Goal: Check status: Check status

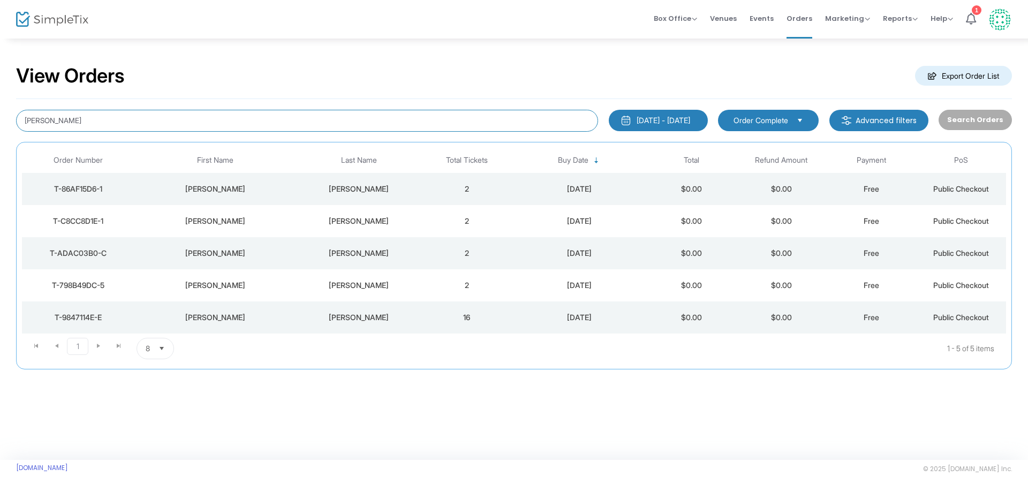
drag, startPoint x: 97, startPoint y: 121, endPoint x: 0, endPoint y: 129, distance: 97.8
click at [0, 129] on div "View Orders Export Order List [PERSON_NAME] [DATE] - [DATE] Last 30 Days [DATE]…" at bounding box center [514, 221] width 1028 height 369
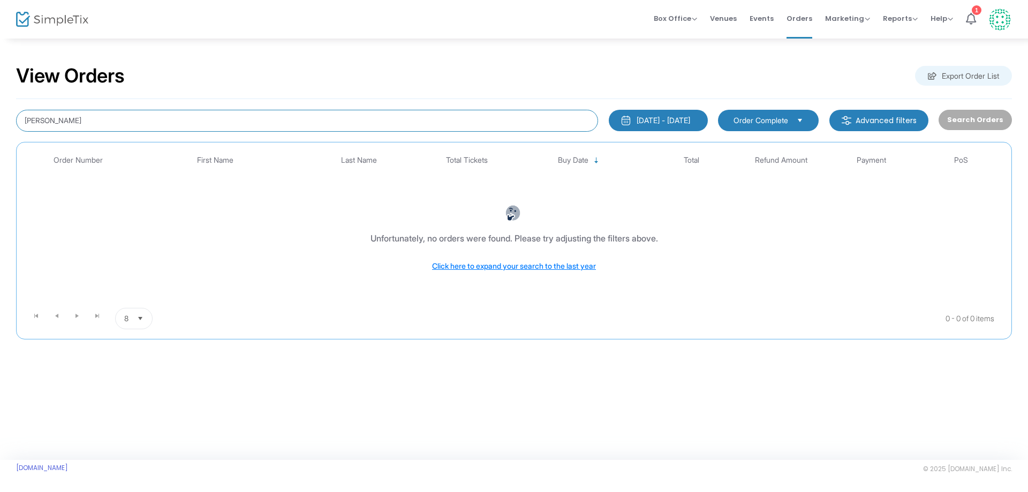
drag, startPoint x: 87, startPoint y: 122, endPoint x: 0, endPoint y: 104, distance: 88.4
click at [0, 104] on div "View Orders Export Order List [PERSON_NAME] [DATE] - [DATE] Last 30 Days [DATE]…" at bounding box center [514, 206] width 1028 height 339
type input "[PERSON_NAME]"
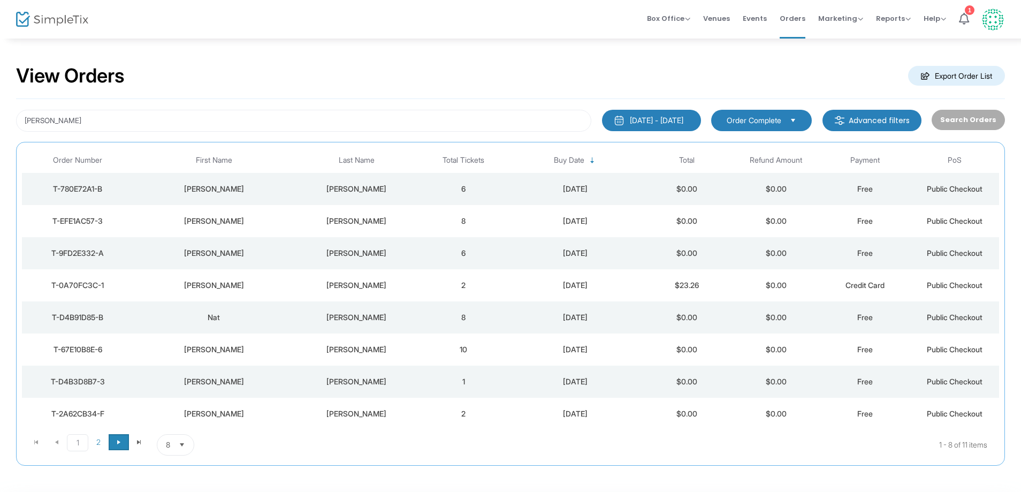
click at [121, 442] on span "Go to the next page" at bounding box center [119, 442] width 9 height 9
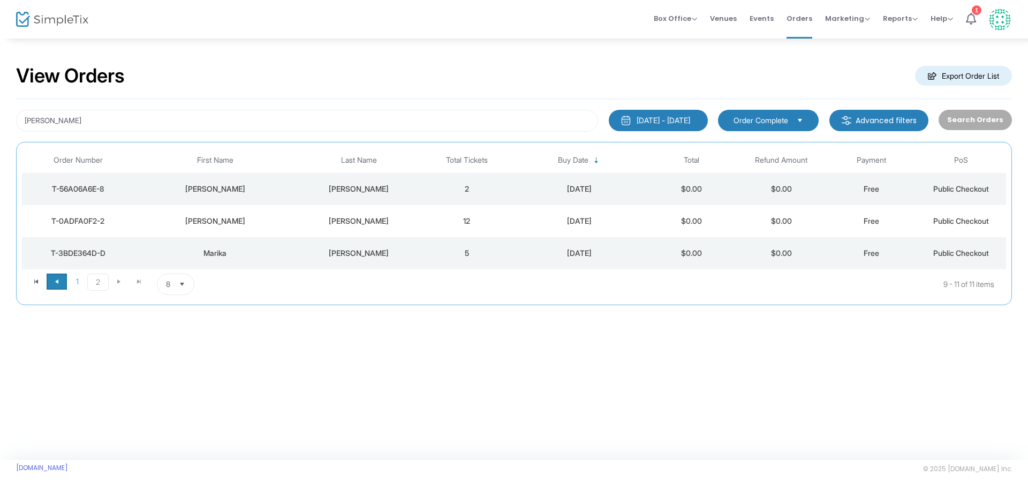
click at [56, 279] on span "Go to the previous page" at bounding box center [56, 281] width 9 height 9
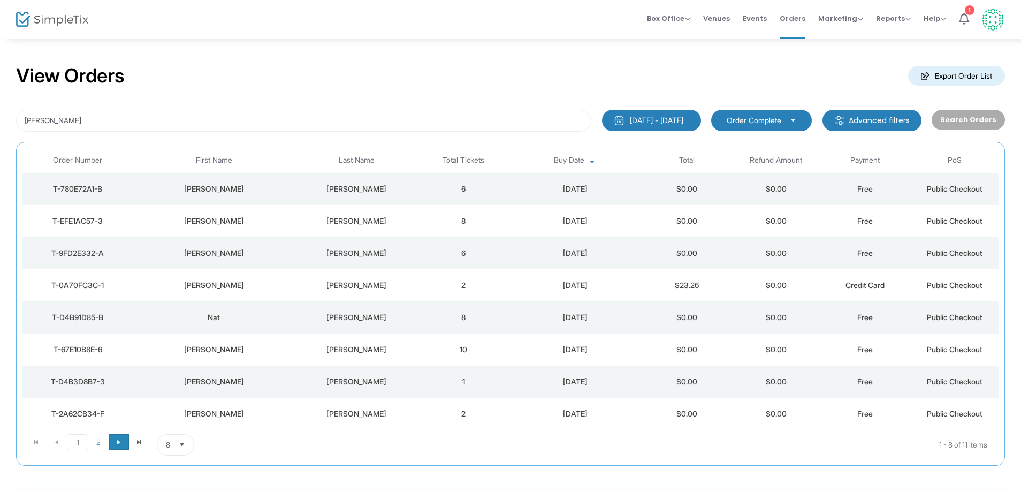
click at [117, 443] on span "Go to the next page" at bounding box center [119, 442] width 9 height 9
